Goal: Task Accomplishment & Management: Manage account settings

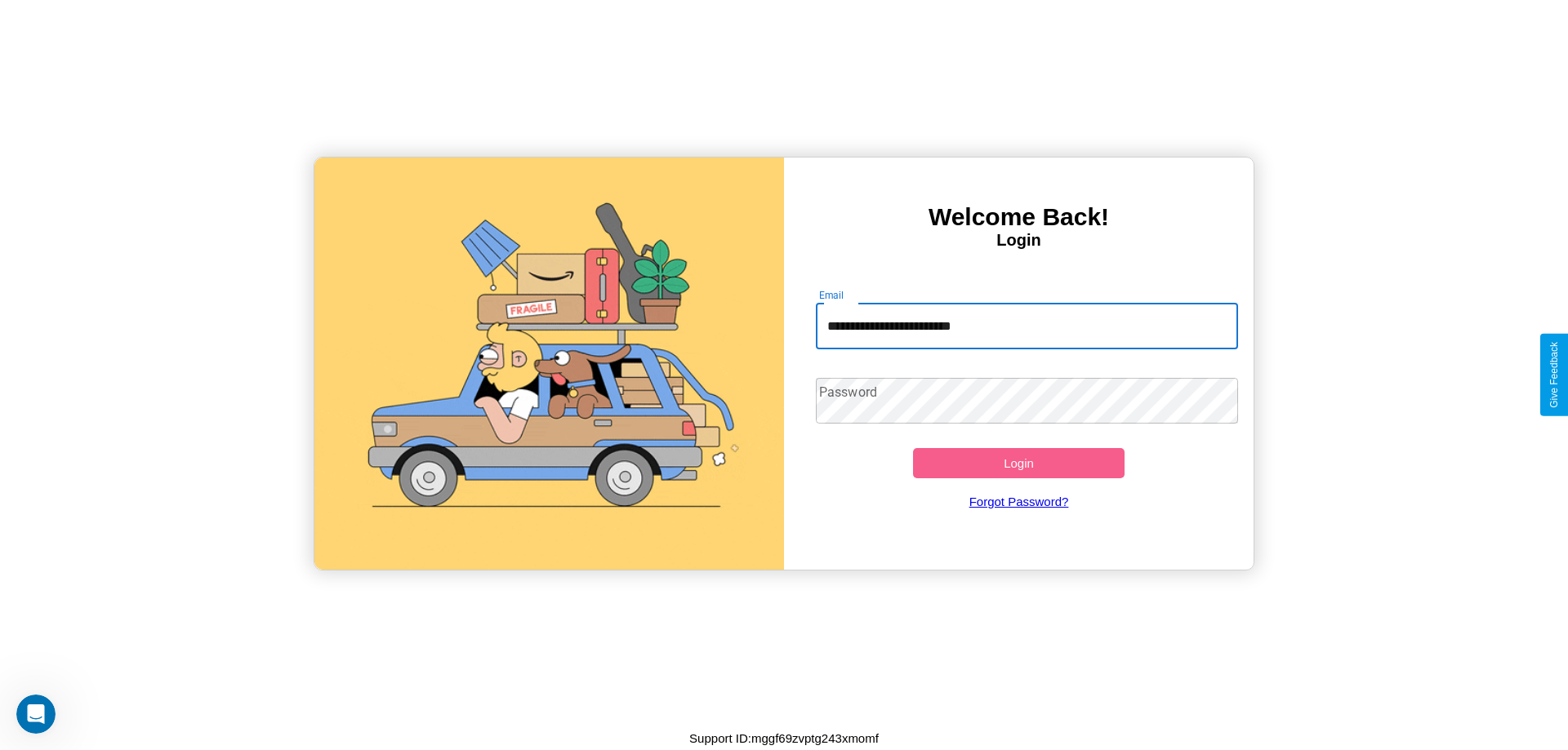
type input "**********"
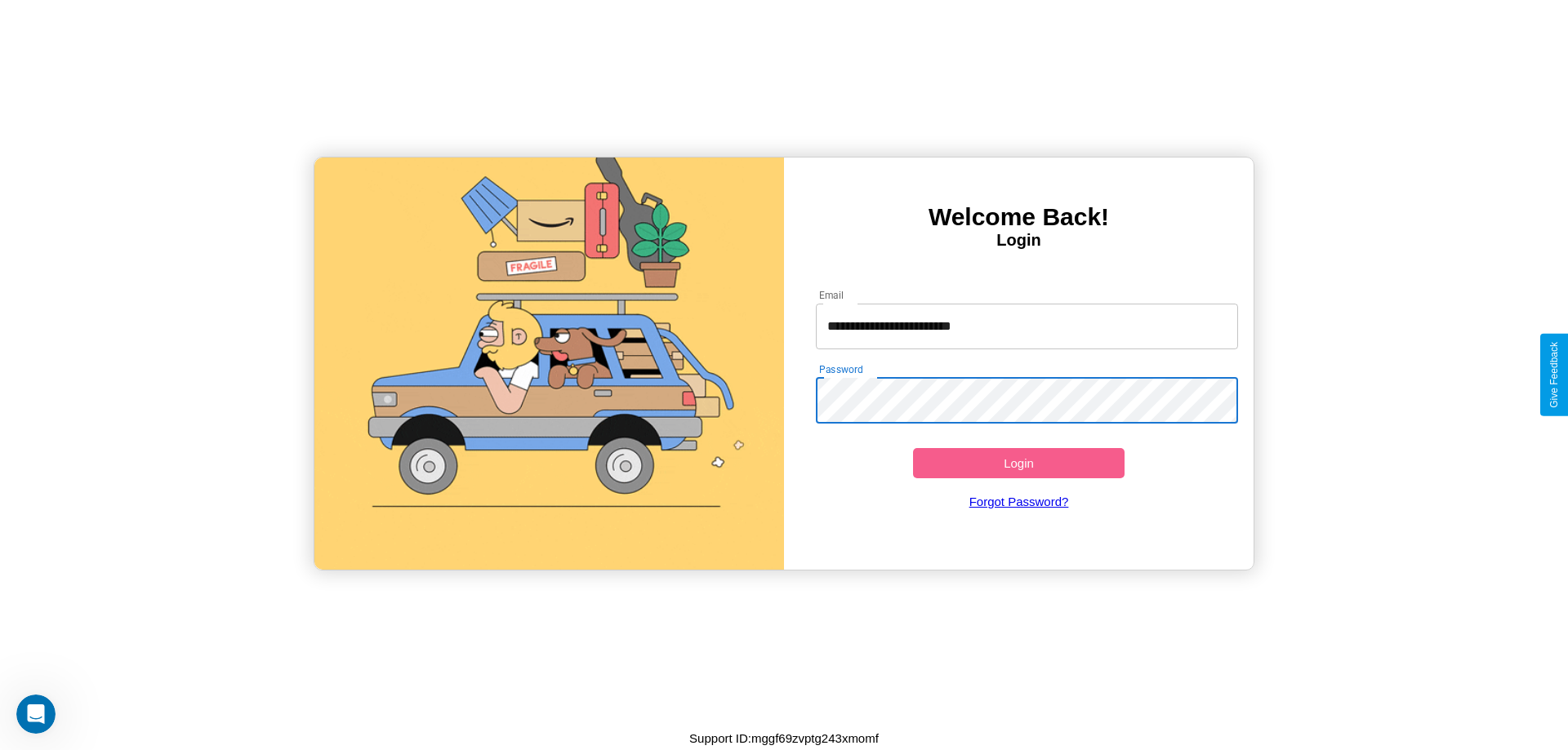
click at [1019, 463] on button "Login" at bounding box center [1019, 463] width 212 height 30
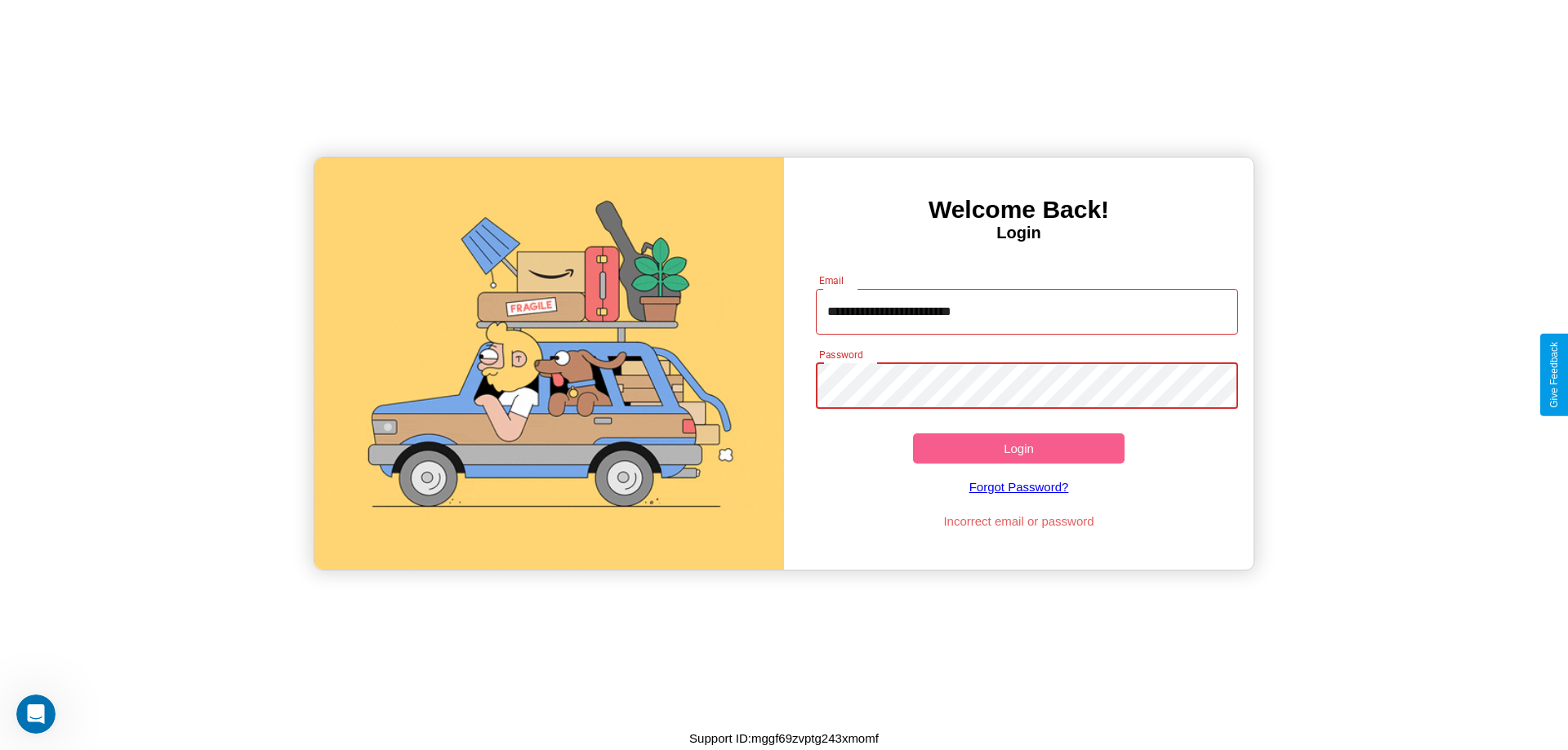
click at [1019, 448] on button "Login" at bounding box center [1019, 448] width 212 height 30
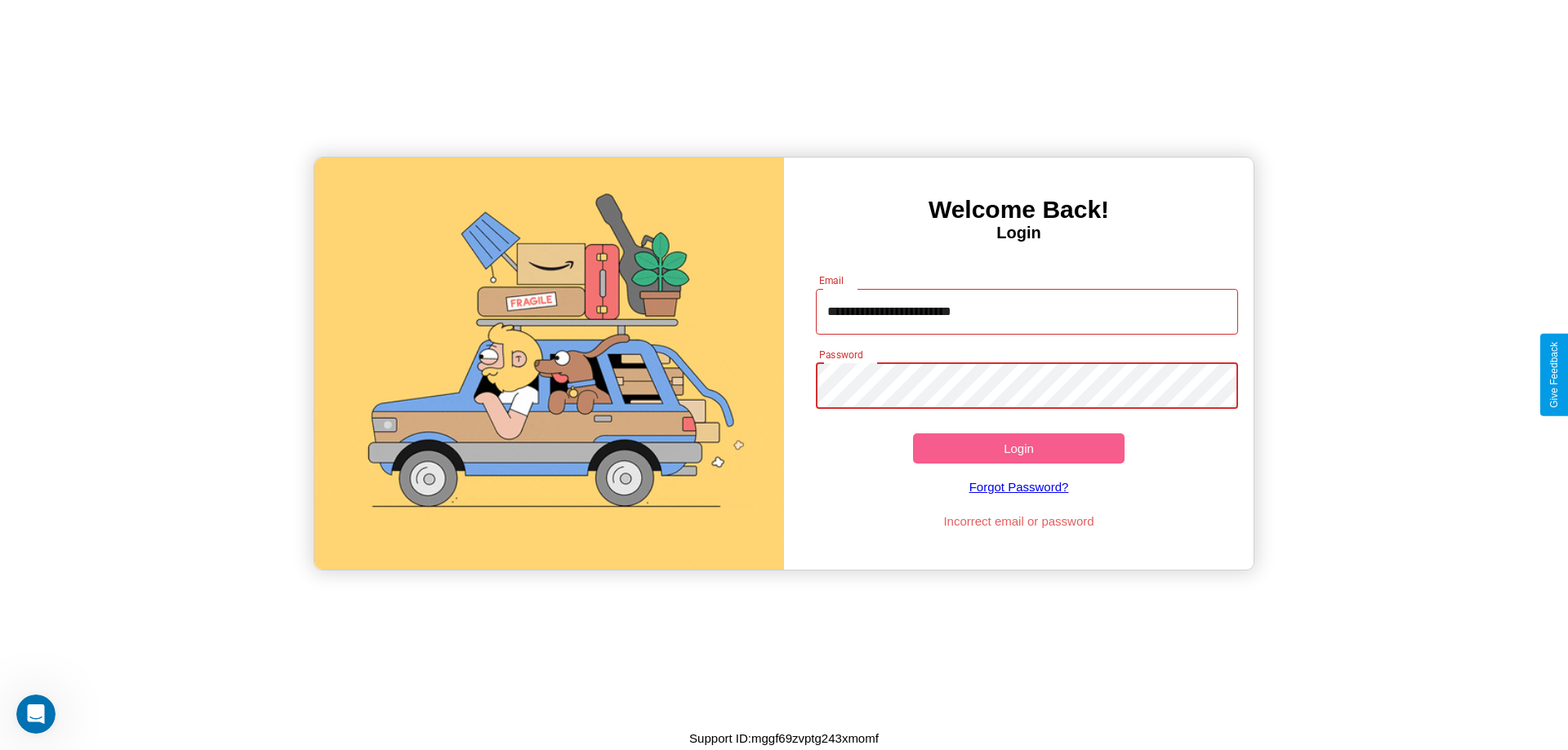
click at [1019, 448] on button "Login" at bounding box center [1019, 448] width 212 height 30
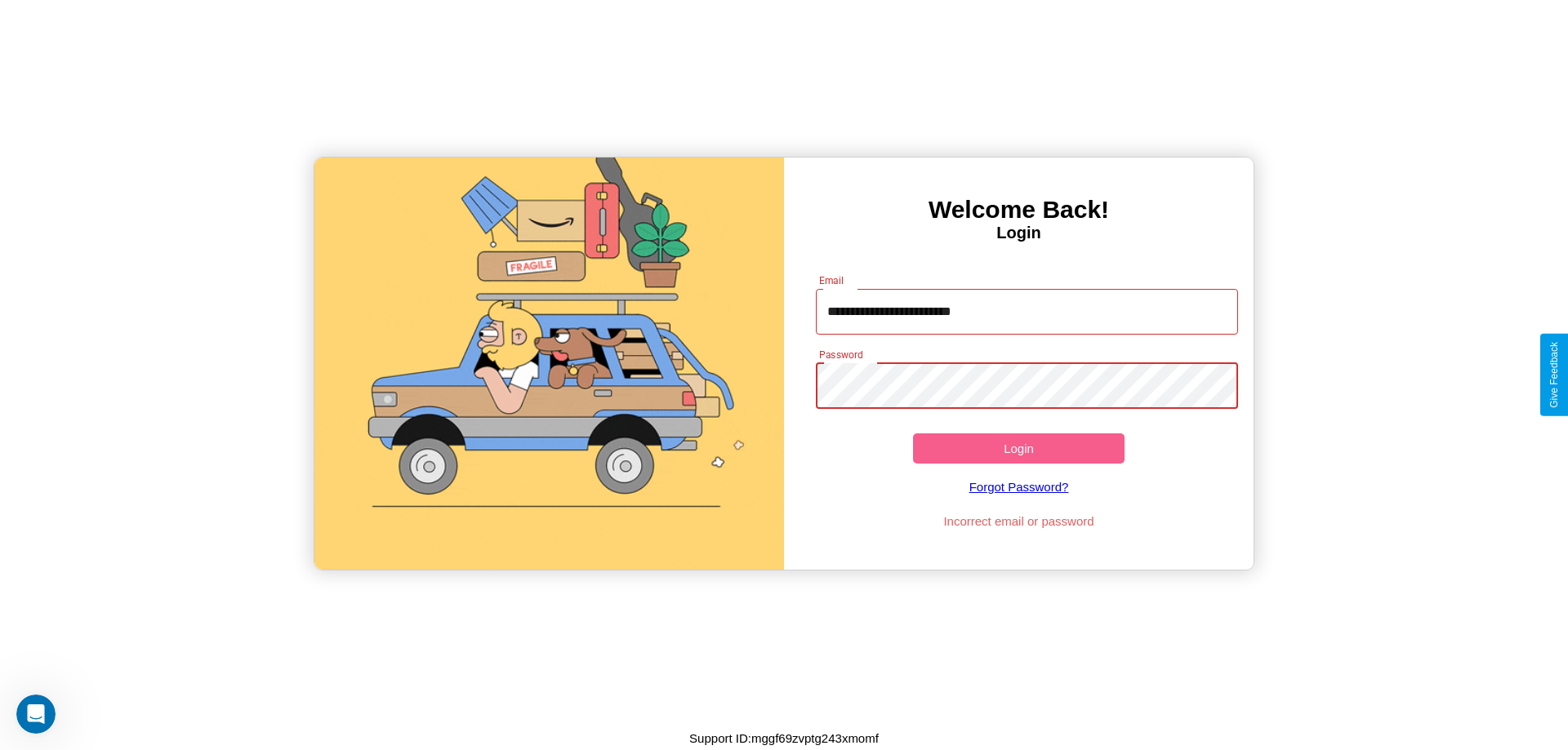
click at [1019, 448] on button "Login" at bounding box center [1019, 448] width 212 height 30
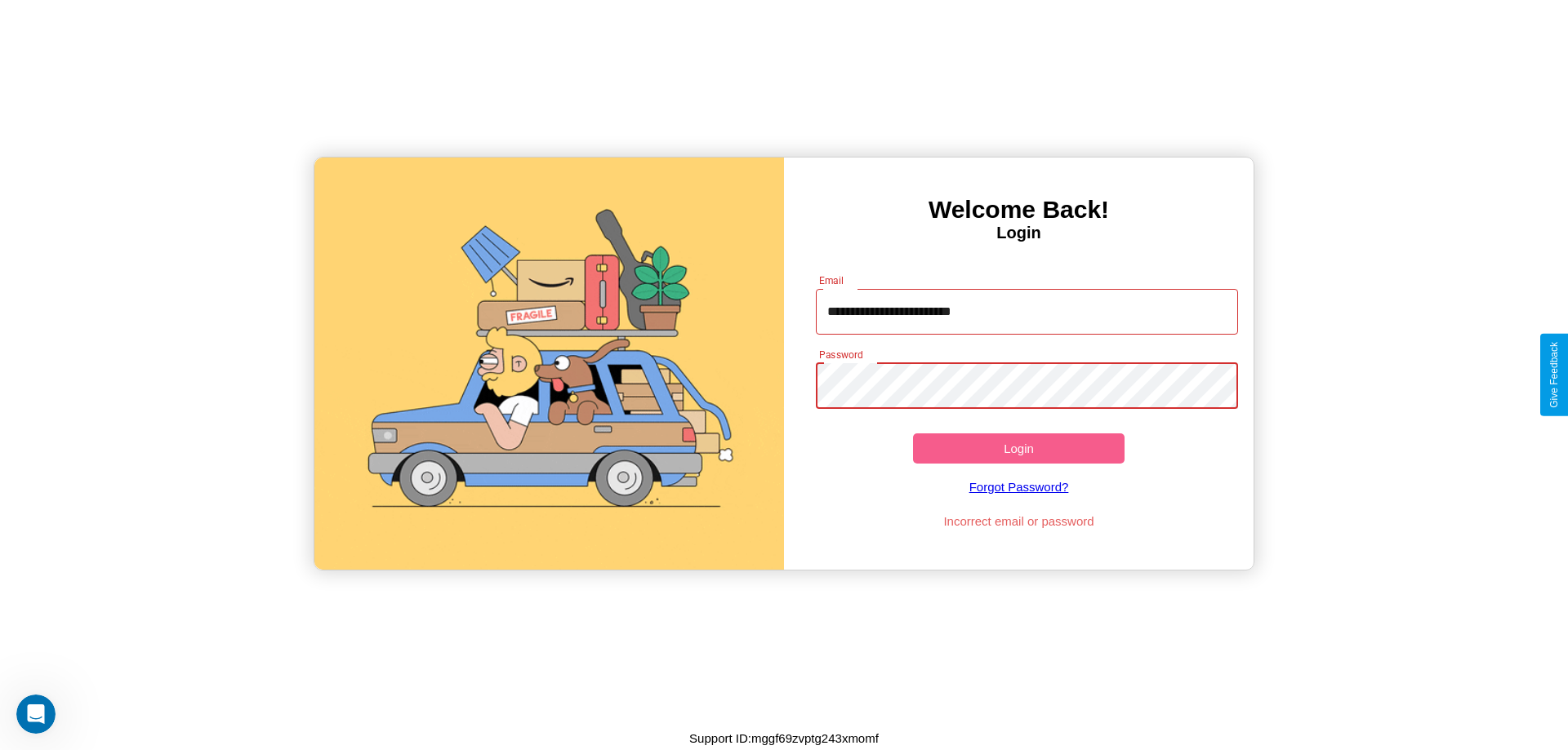
click at [1019, 448] on button "Login" at bounding box center [1019, 448] width 212 height 30
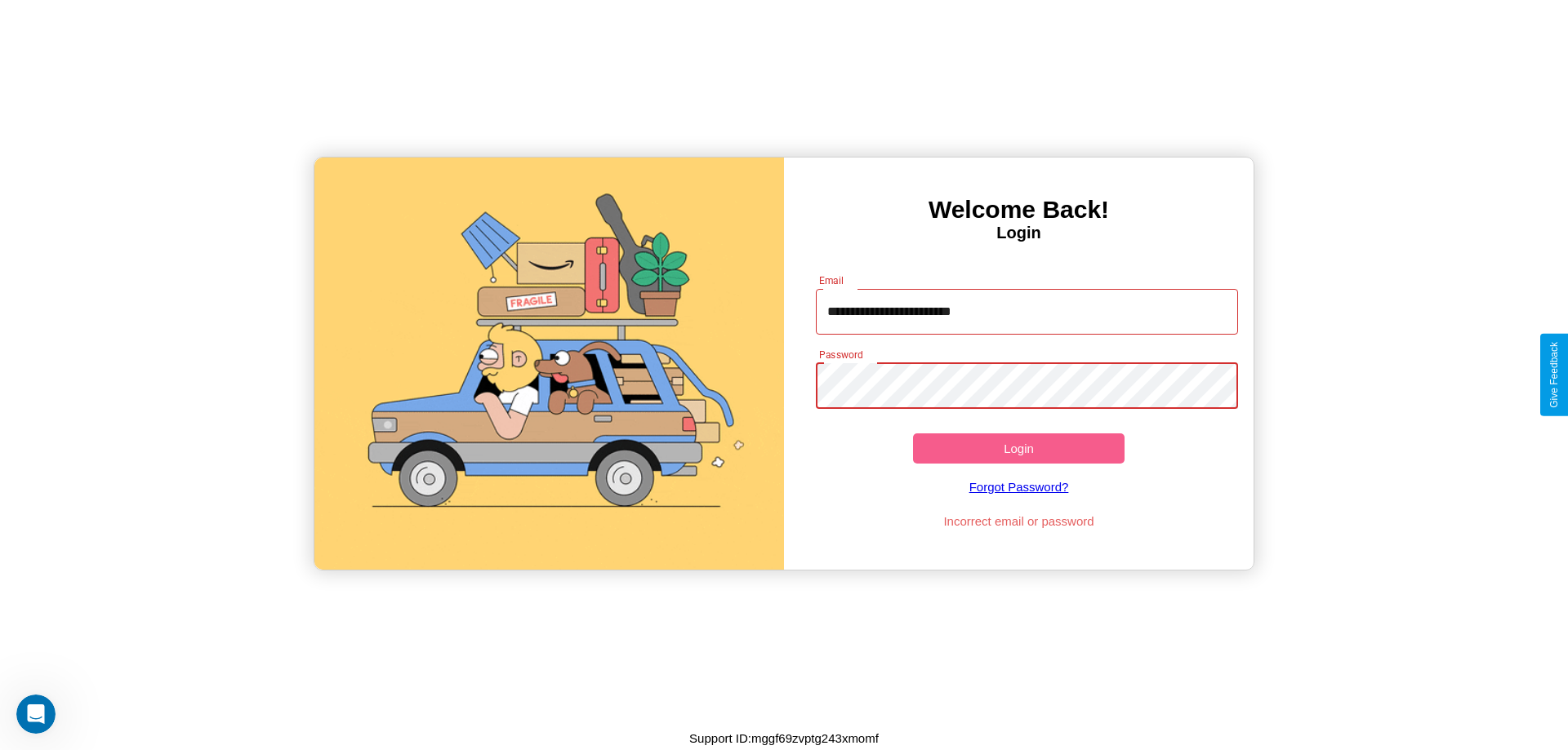
click at [1019, 448] on button "Login" at bounding box center [1019, 448] width 212 height 30
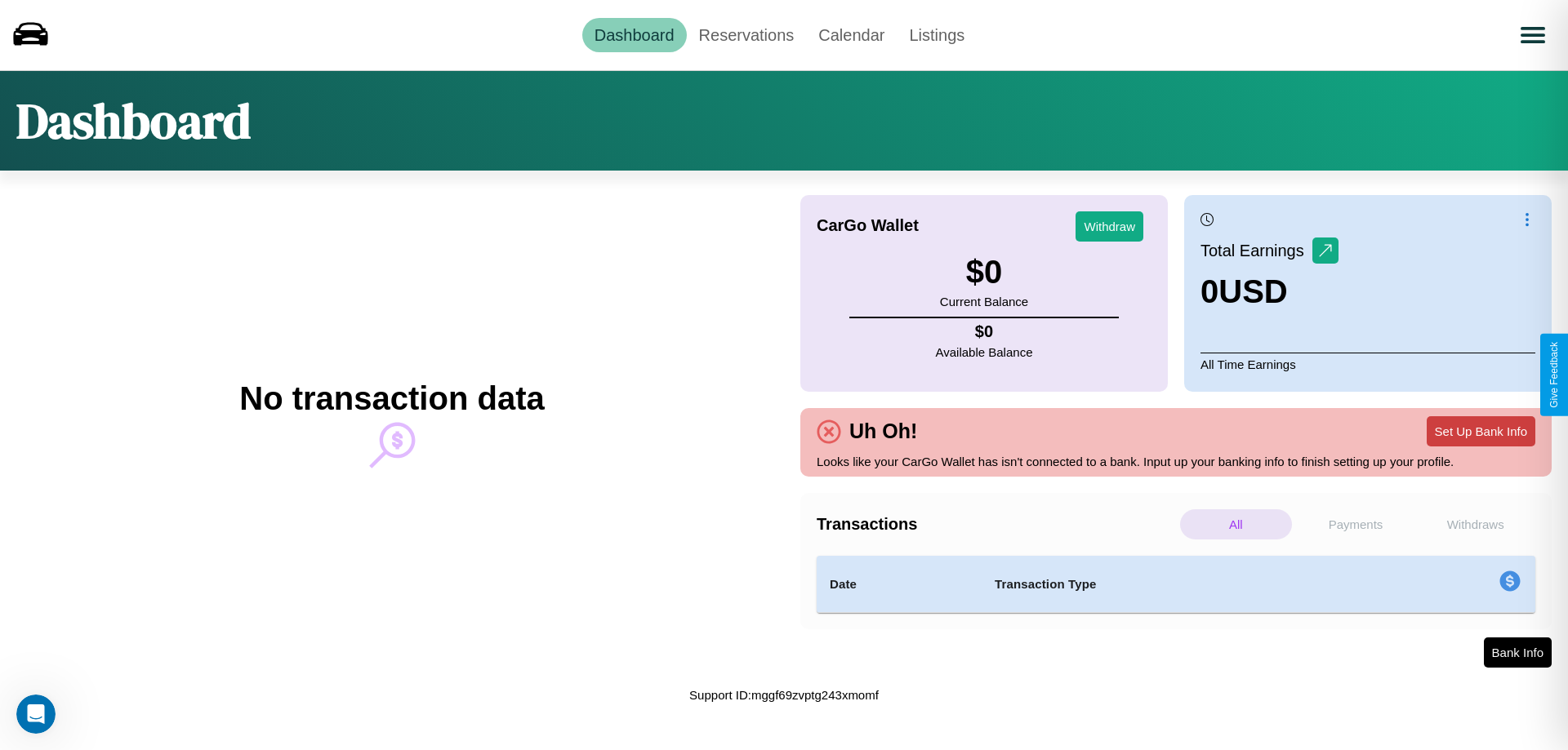
click at [1481, 431] on button "Set Up Bank Info" at bounding box center [1481, 431] width 108 height 30
